Goal: Task Accomplishment & Management: Use online tool/utility

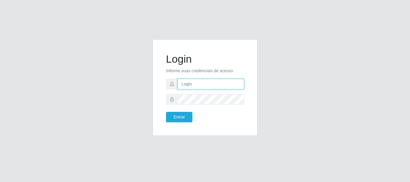
type input "[PERSON_NAME]"
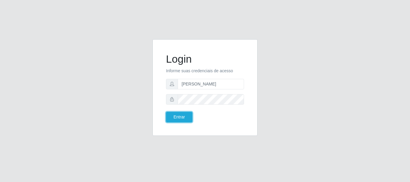
click at [182, 114] on button "Entrar" at bounding box center [179, 117] width 26 height 11
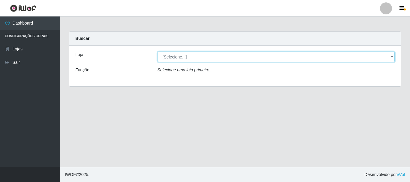
click at [183, 57] on select "[Selecione...] Bemais Supermercados - [GEOGRAPHIC_DATA]" at bounding box center [276, 57] width 237 height 11
select select "249"
click at [158, 52] on select "[Selecione...] Bemais Supermercados - [GEOGRAPHIC_DATA]" at bounding box center [276, 57] width 237 height 11
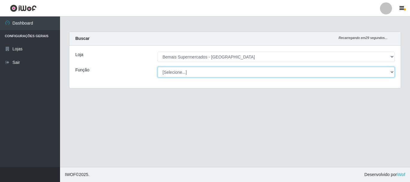
drag, startPoint x: 184, startPoint y: 61, endPoint x: 185, endPoint y: 73, distance: 11.4
click at [185, 73] on select "[Selecione...] ASG ASG + ASG ++ Auxiliar de Depósito Auxiliar de Depósito + Aux…" at bounding box center [276, 72] width 237 height 11
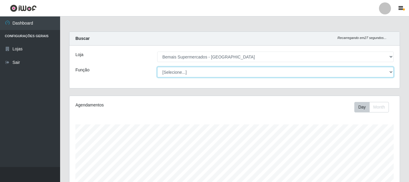
scroll to position [125, 330]
select select "116"
click at [157, 67] on select "[Selecione...] ASG ASG + ASG ++ Auxiliar de Depósito Auxiliar de Depósito + Aux…" at bounding box center [275, 72] width 236 height 11
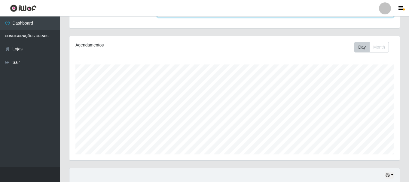
scroll to position [110, 0]
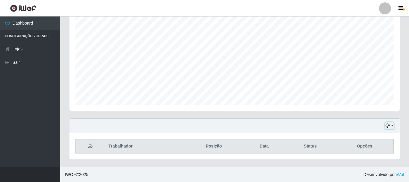
click at [385, 126] on icon "button" at bounding box center [387, 126] width 4 height 4
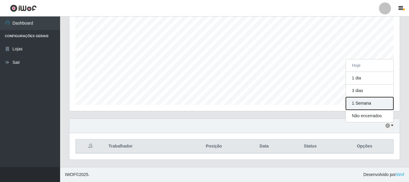
click at [369, 105] on button "1 Semana" at bounding box center [369, 103] width 47 height 13
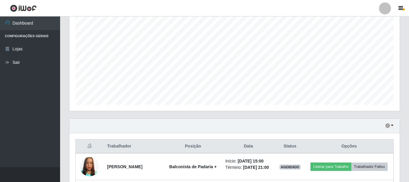
scroll to position [234, 0]
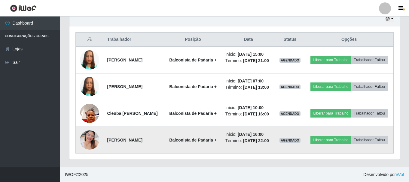
click at [92, 139] on img at bounding box center [89, 140] width 19 height 34
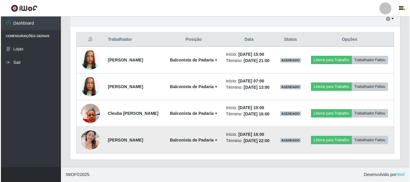
scroll to position [125, 327]
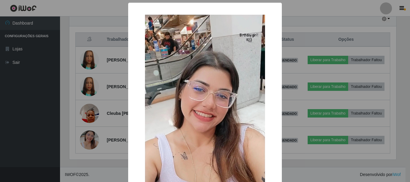
drag, startPoint x: 63, startPoint y: 116, endPoint x: 68, endPoint y: 115, distance: 4.9
click at [65, 116] on div "× OK Cancel" at bounding box center [205, 91] width 410 height 182
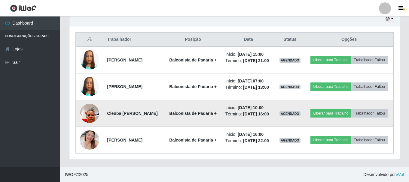
scroll to position [234, 0]
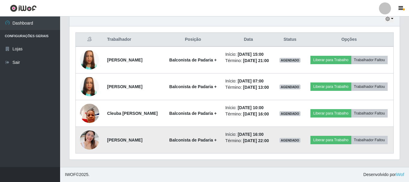
click at [91, 138] on img at bounding box center [89, 140] width 19 height 34
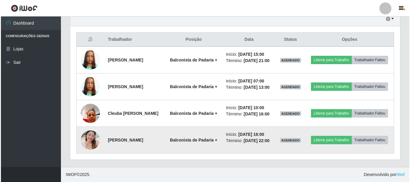
scroll to position [125, 327]
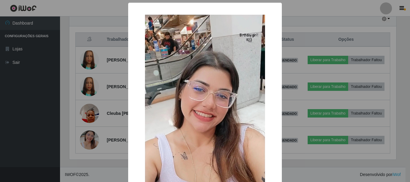
click at [93, 129] on div "× OK Cancel" at bounding box center [205, 91] width 410 height 182
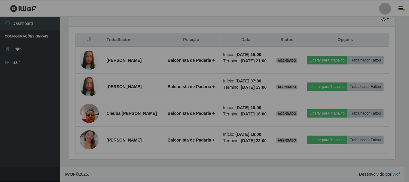
scroll to position [125, 330]
